Goal: Check status: Check status

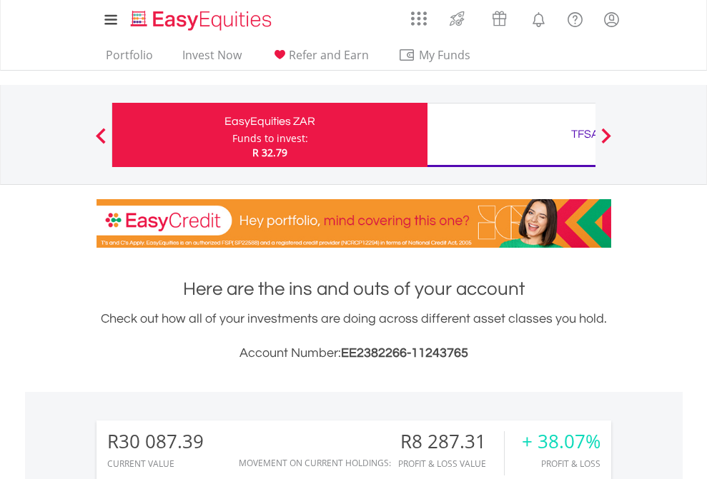
scroll to position [137, 224]
click at [232, 135] on div "Funds to invest:" at bounding box center [270, 138] width 76 height 14
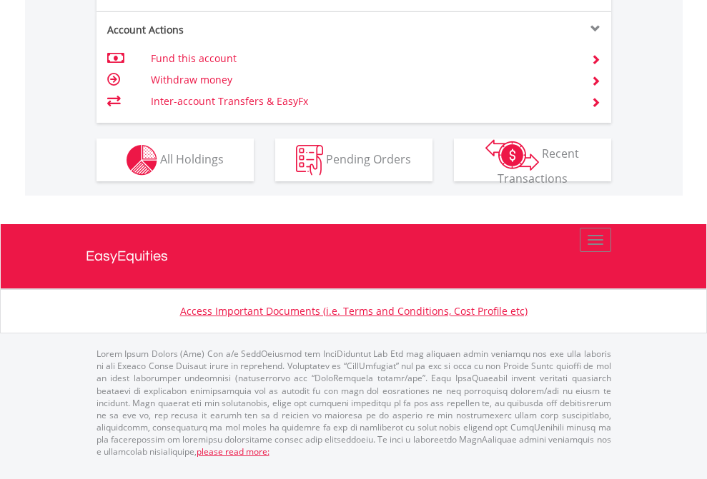
scroll to position [1398, 0]
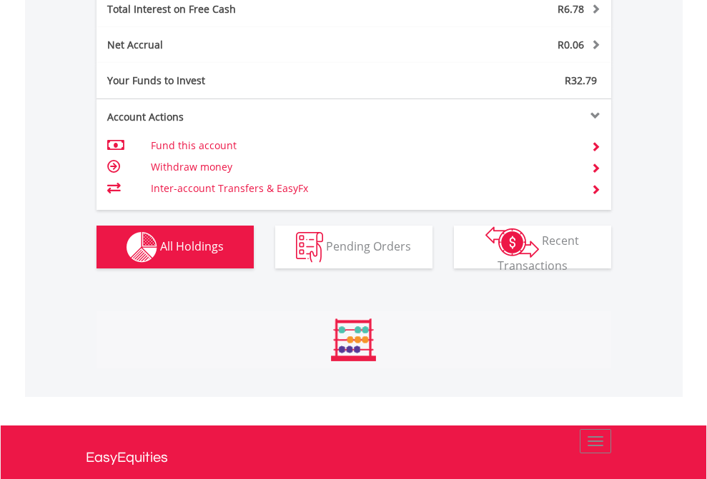
scroll to position [137, 224]
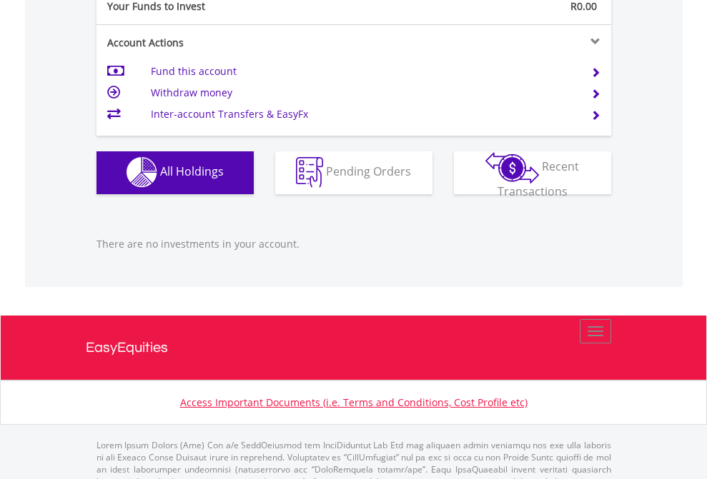
scroll to position [1415, 0]
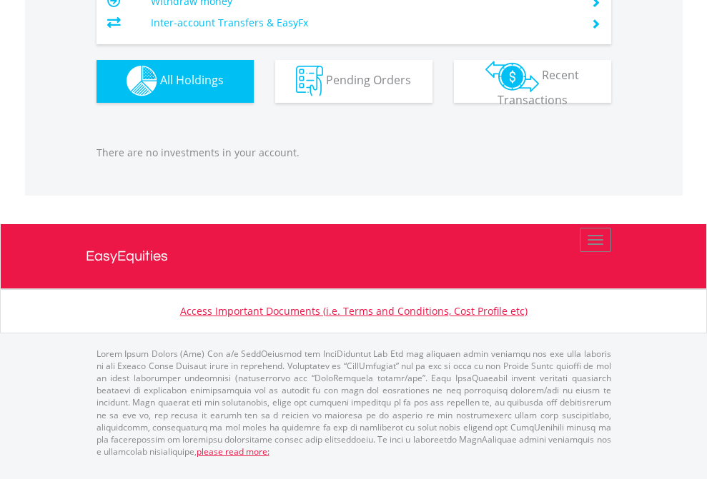
scroll to position [137, 224]
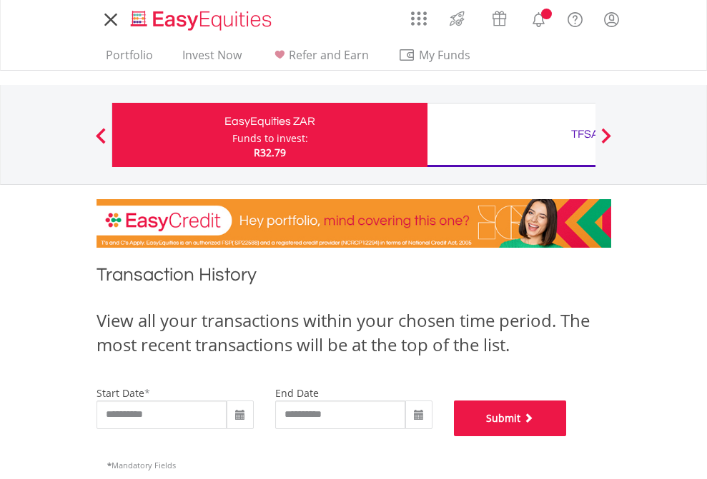
click at [567, 437] on button "Submit" at bounding box center [510, 419] width 113 height 36
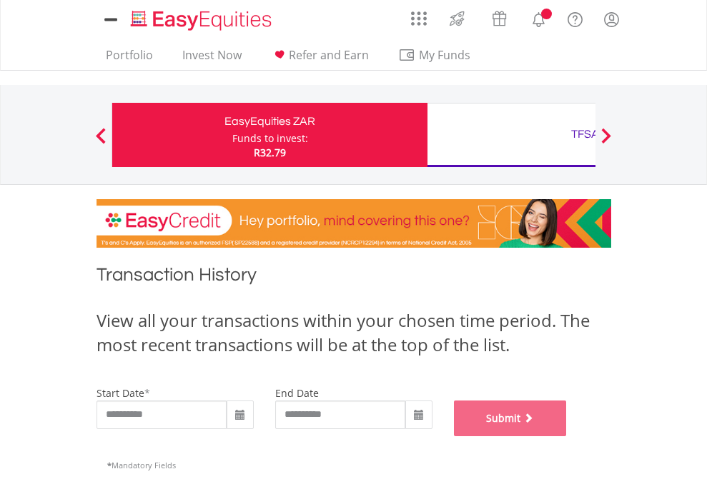
scroll to position [579, 0]
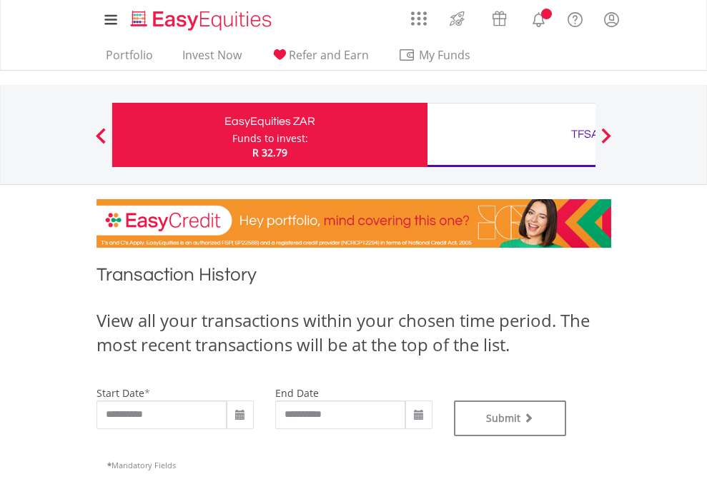
click at [511, 135] on div "TFSA" at bounding box center [585, 134] width 298 height 20
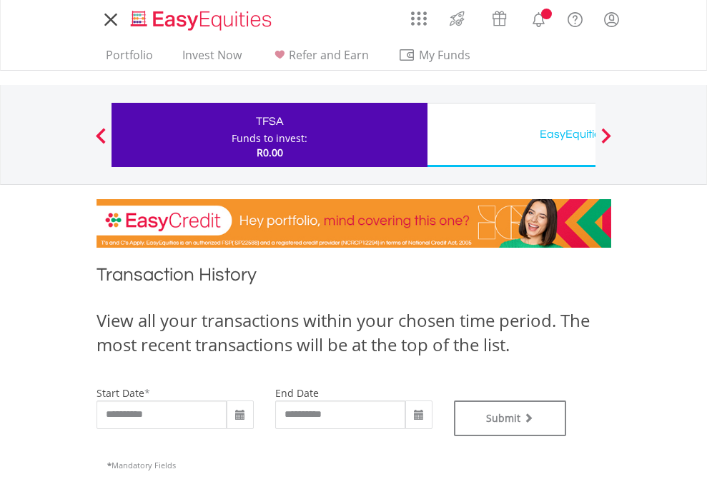
type input "**********"
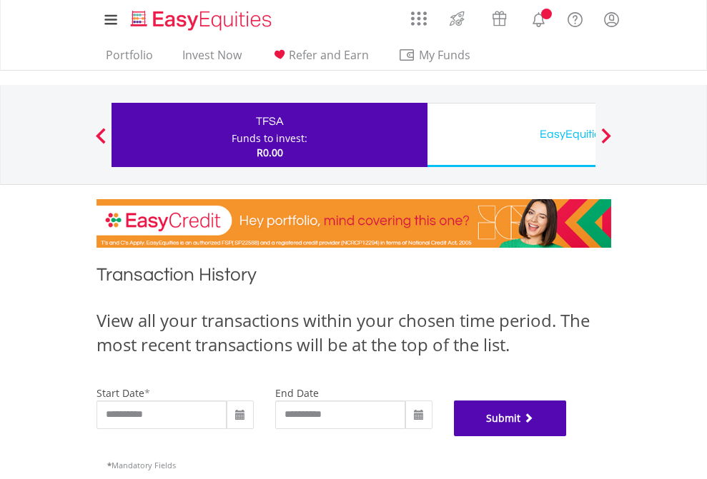
click at [567, 437] on button "Submit" at bounding box center [510, 419] width 113 height 36
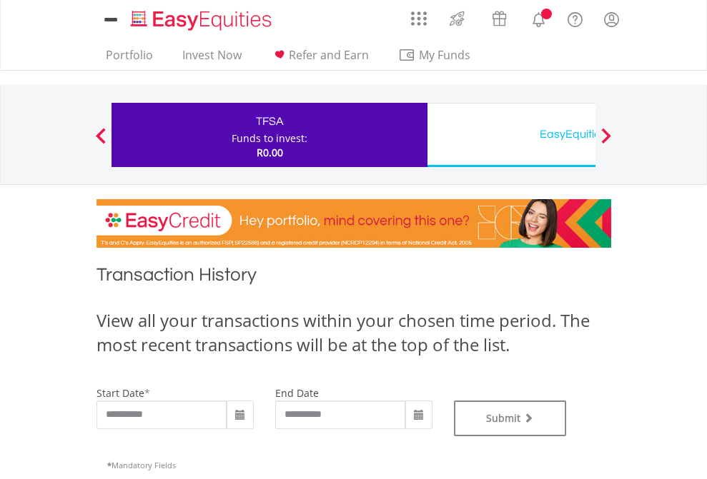
click at [511, 135] on div "EasyEquities USD" at bounding box center [585, 134] width 298 height 20
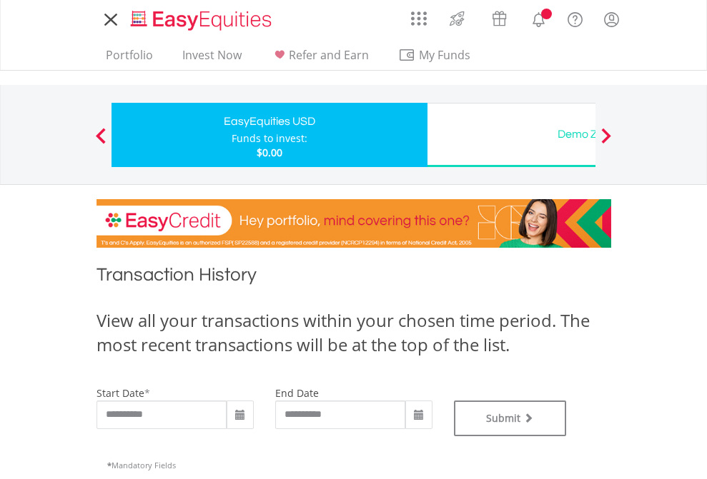
type input "**********"
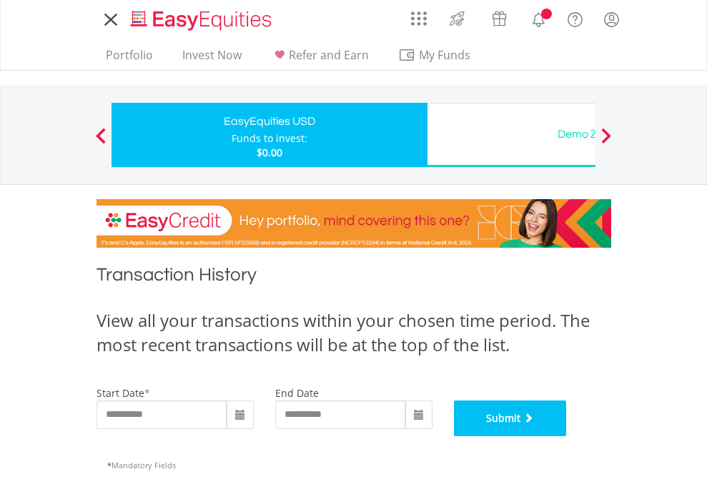
click at [567, 437] on button "Submit" at bounding box center [510, 419] width 113 height 36
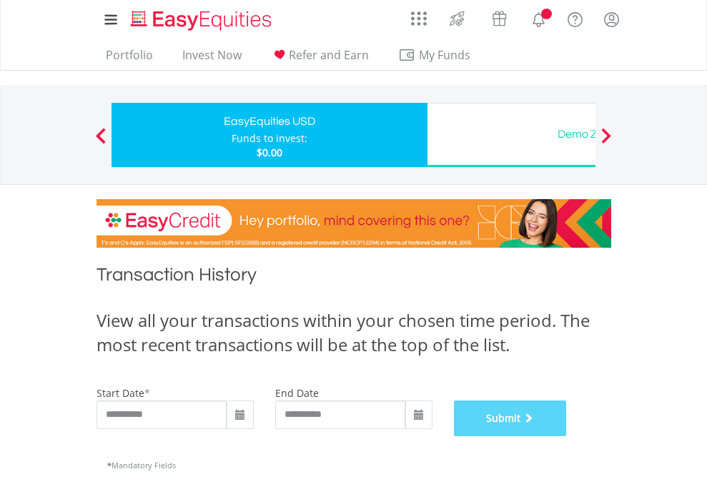
scroll to position [579, 0]
